Goal: Transaction & Acquisition: Purchase product/service

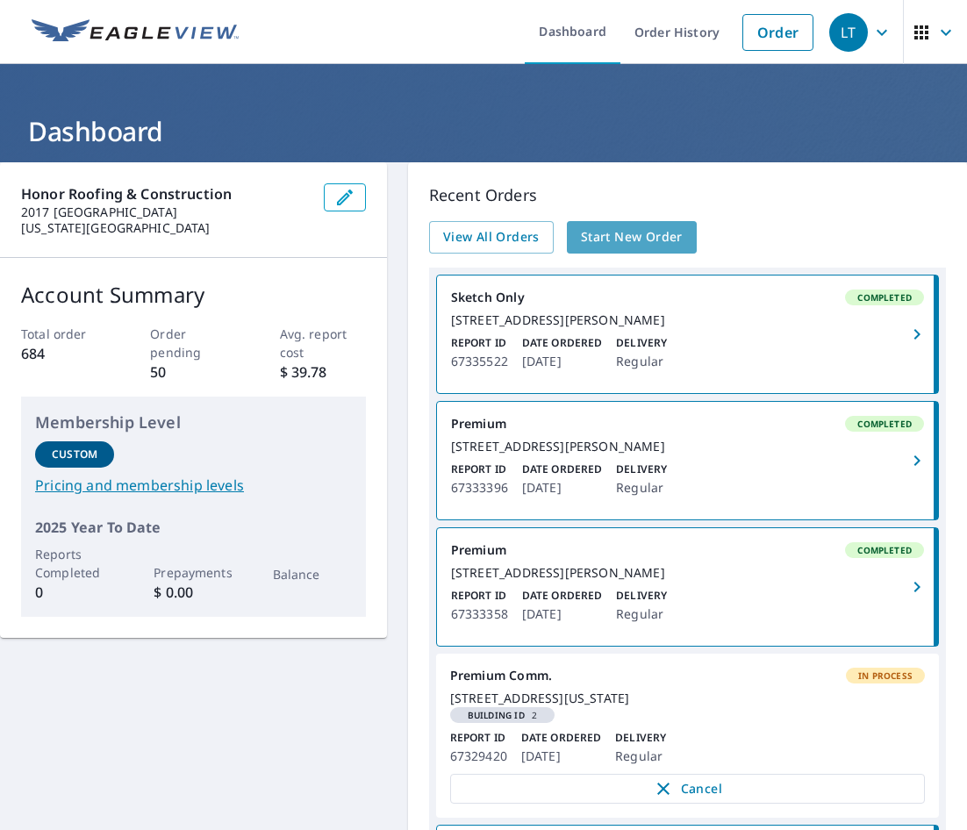
click at [606, 235] on span "Start New Order" at bounding box center [632, 237] width 102 height 22
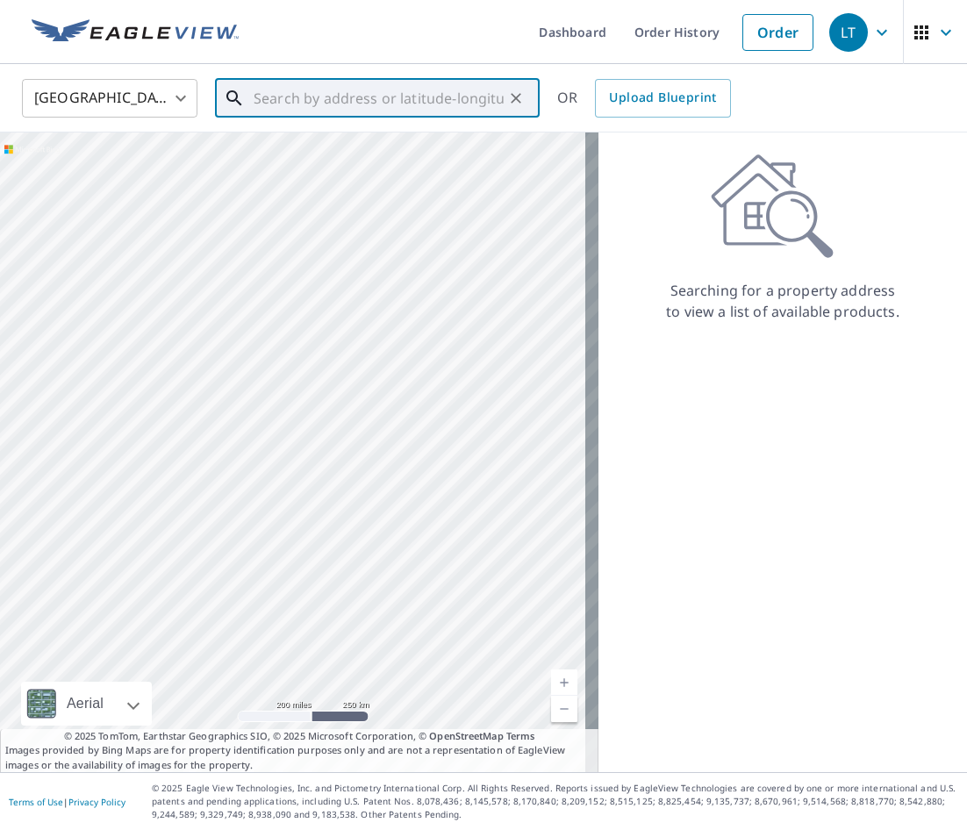
click at [272, 100] on input "text" at bounding box center [379, 98] width 250 height 49
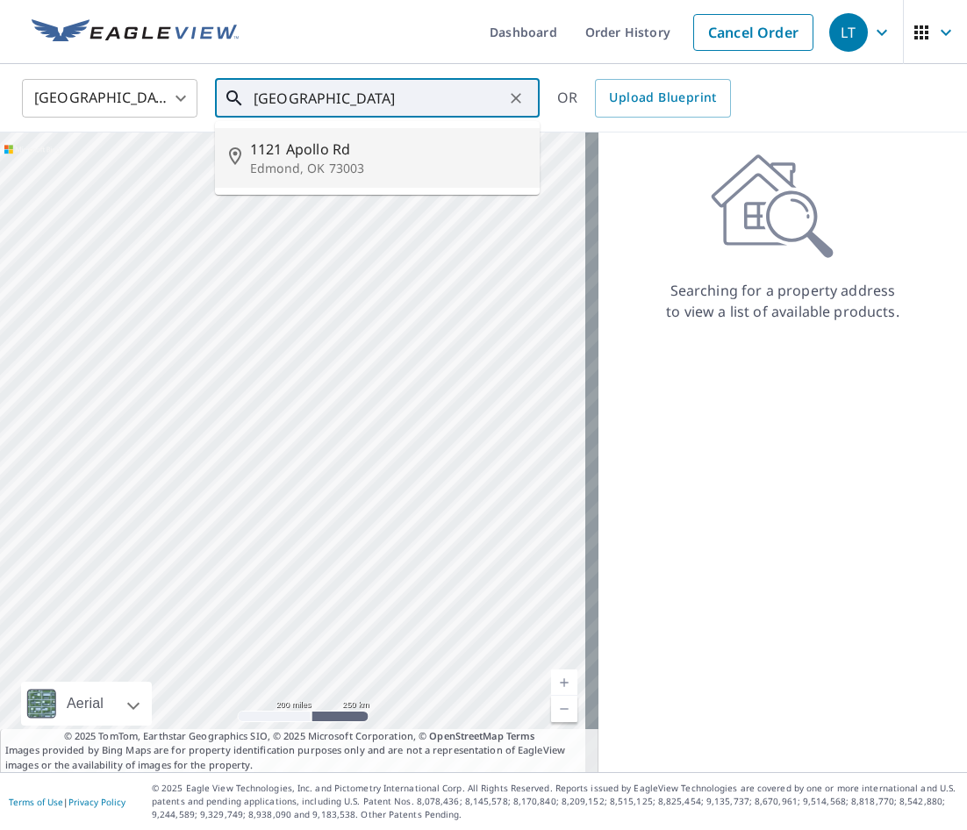
click at [285, 147] on span "1121 Apollo Rd" at bounding box center [388, 149] width 276 height 21
type input "[STREET_ADDRESS]"
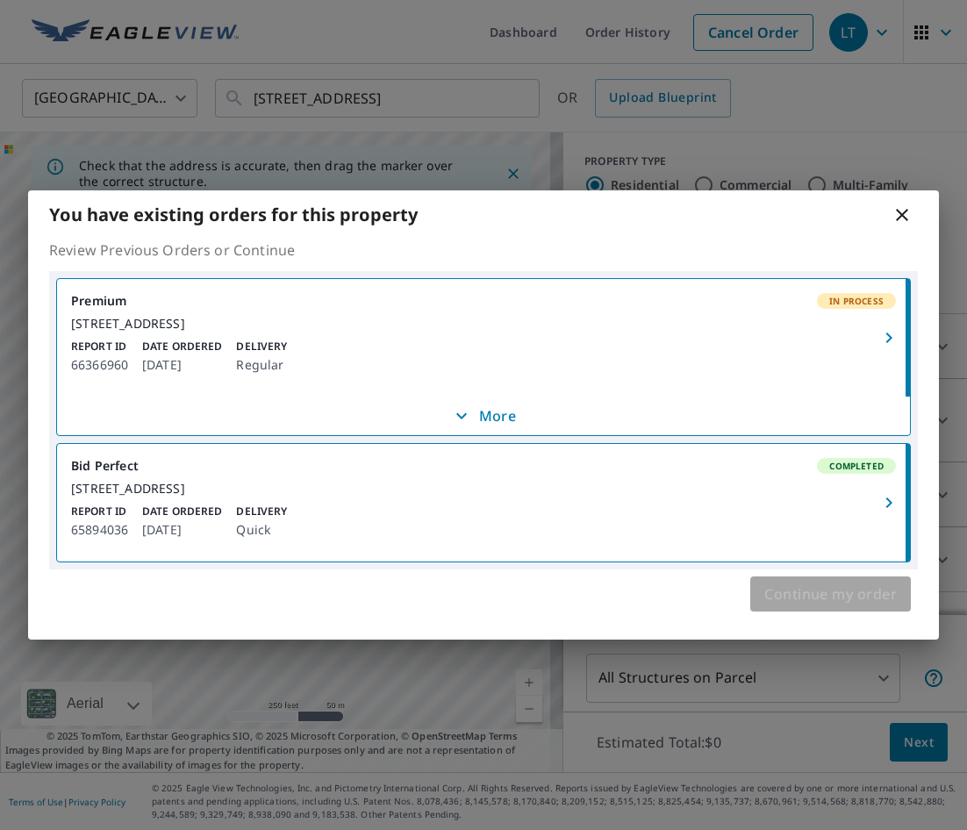
click at [835, 606] on span "Continue my order" at bounding box center [830, 594] width 133 height 25
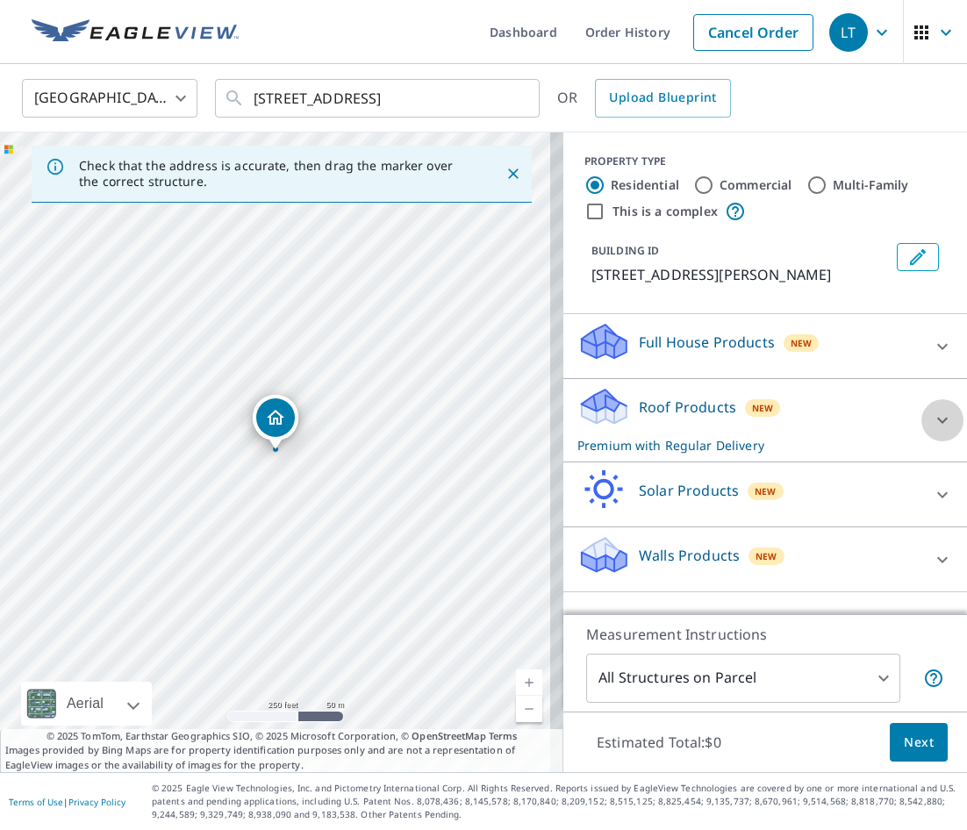
click at [932, 420] on icon at bounding box center [942, 420] width 21 height 21
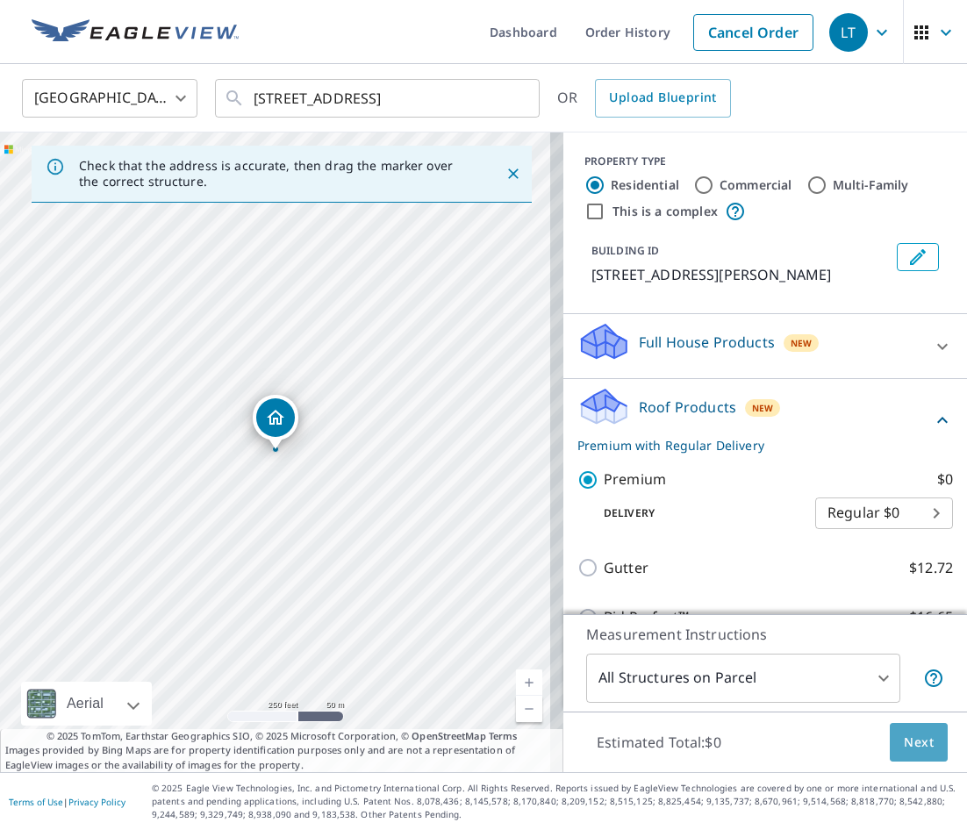
click at [907, 742] on span "Next" at bounding box center [919, 743] width 30 height 22
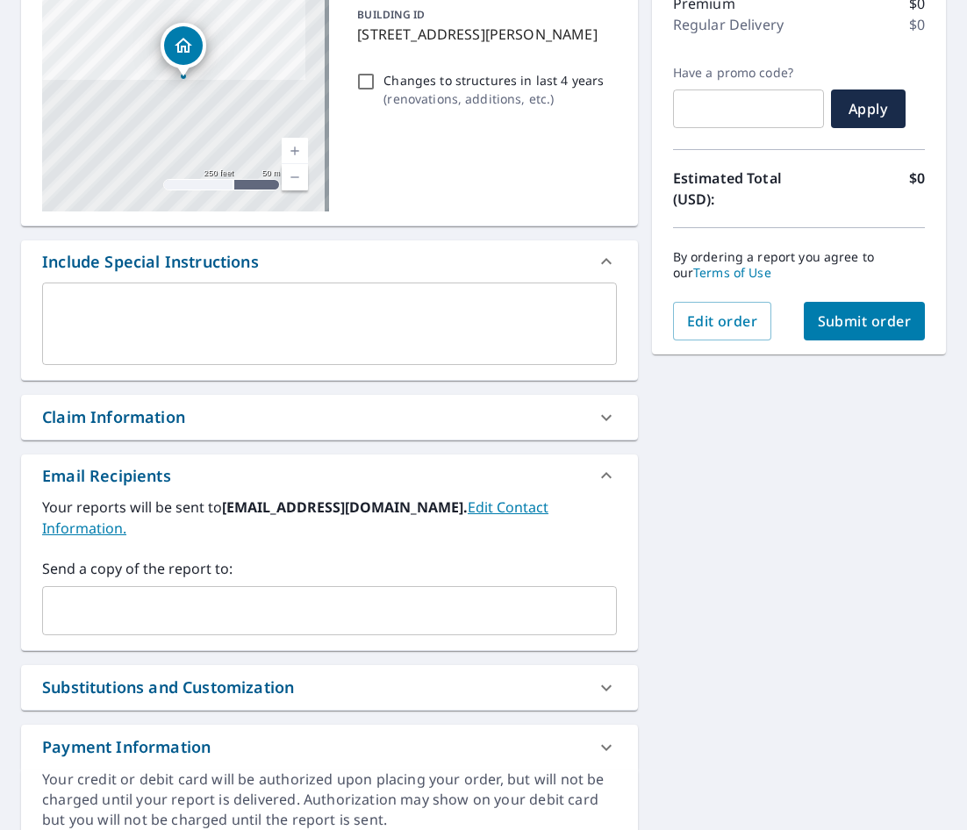
scroll to position [263, 0]
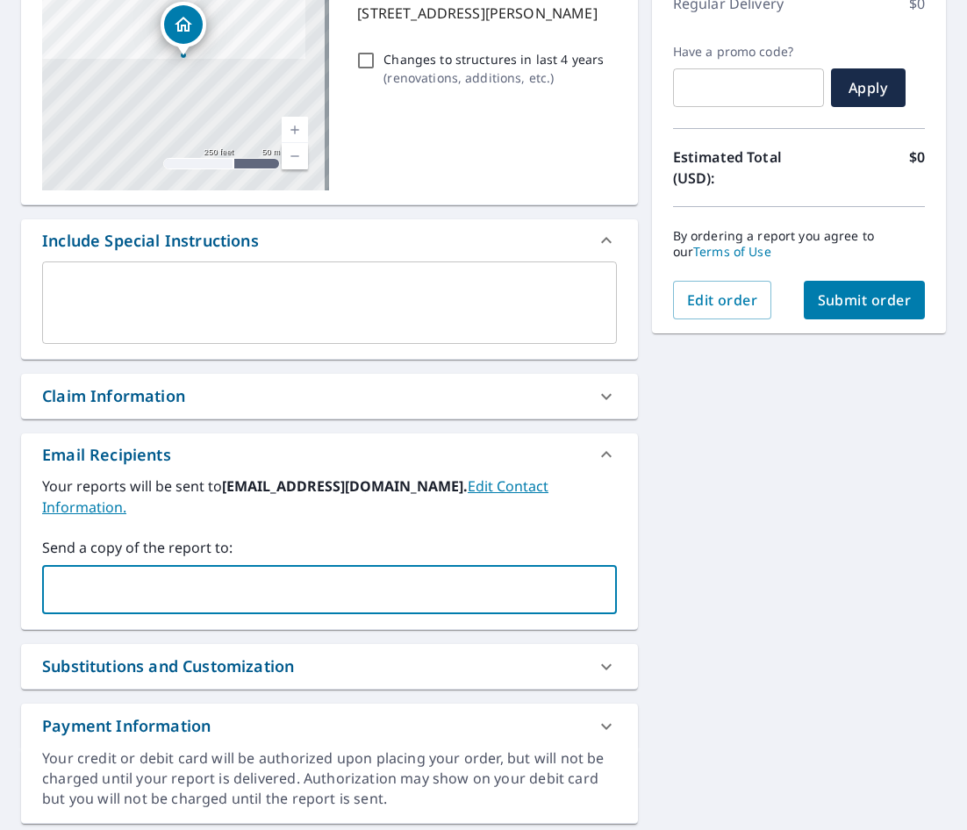
click at [95, 573] on input "text" at bounding box center [316, 589] width 533 height 33
type input "[PERSON_NAME][EMAIL_ADDRESS][DOMAIN_NAME]"
click at [849, 301] on span "Submit order" at bounding box center [865, 299] width 94 height 19
checkbox input "true"
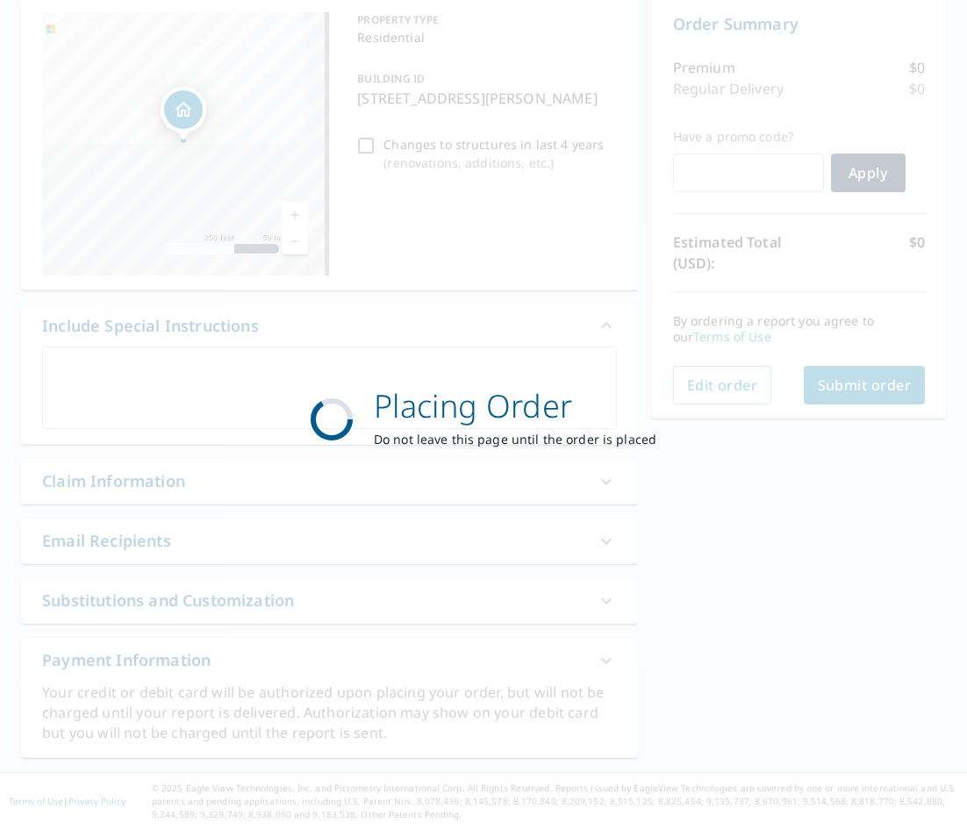
scroll to position [178, 0]
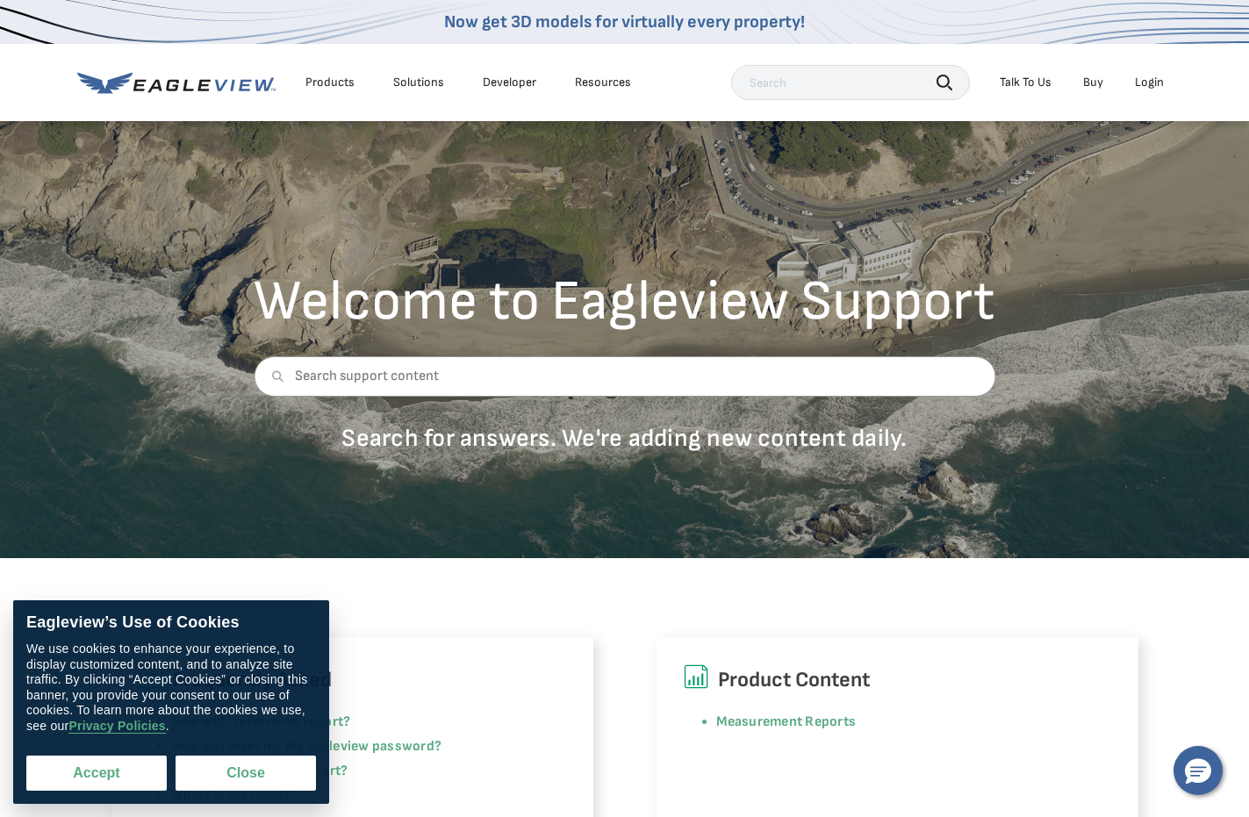
click at [111, 771] on button "Accept" at bounding box center [96, 773] width 140 height 35
checkbox input "true"
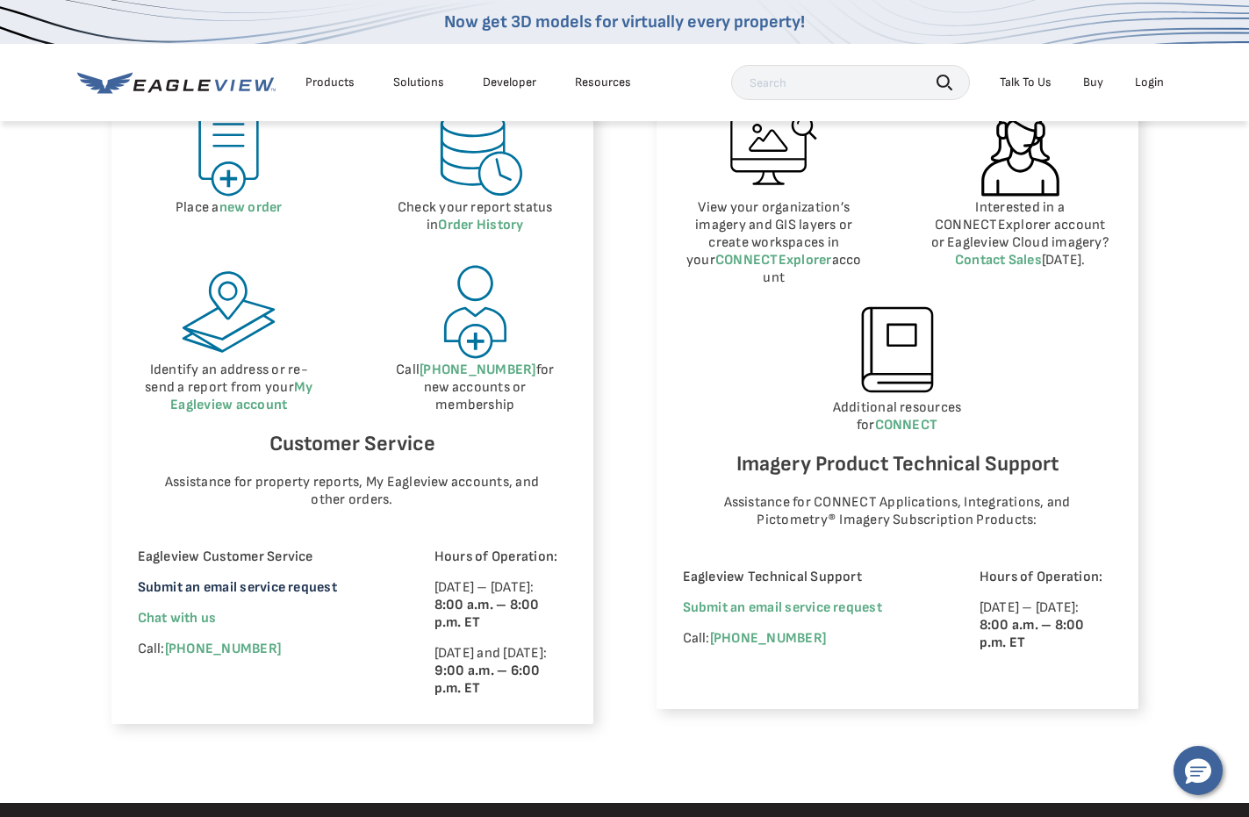
scroll to position [878, 0]
